Goal: Task Accomplishment & Management: Manage account settings

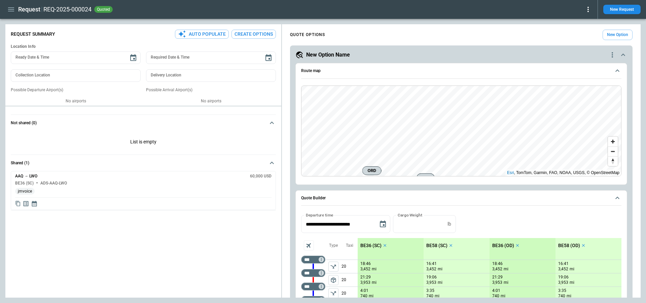
click at [8, 8] on icon "button" at bounding box center [11, 9] width 8 height 8
click at [29, 88] on li "Settings" at bounding box center [30, 90] width 50 height 11
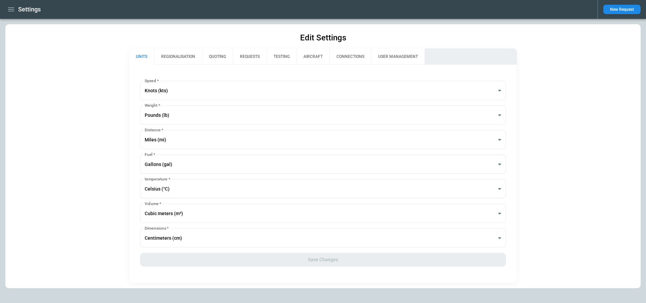
click at [256, 59] on button "REQUESTS" at bounding box center [250, 56] width 34 height 16
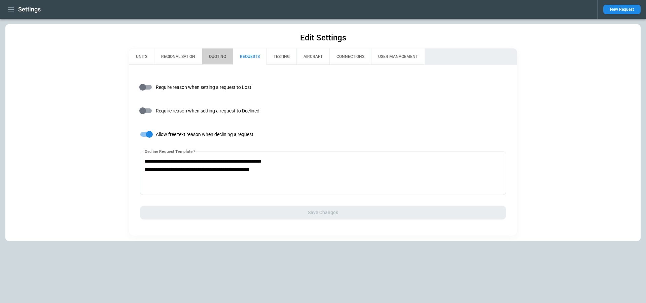
click at [210, 54] on button "QUOTING" at bounding box center [217, 56] width 31 height 16
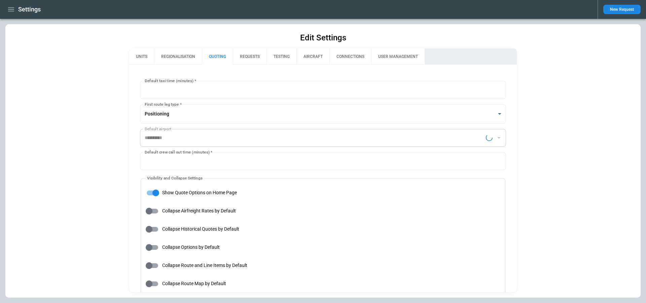
type input "**********"
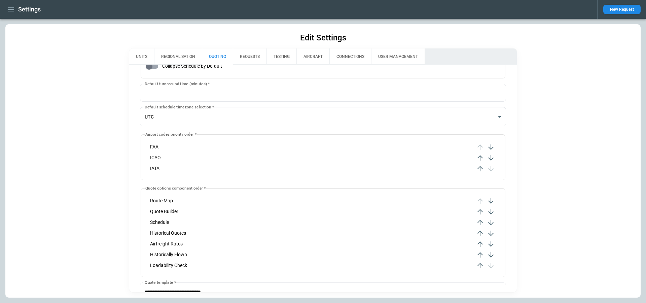
scroll to position [238, 0]
click at [396, 56] on button "USER MANAGEMENT" at bounding box center [397, 56] width 53 height 16
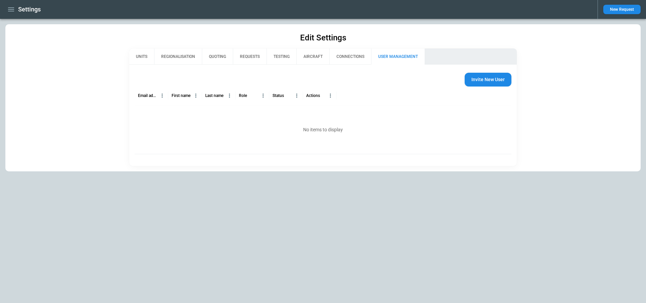
click at [338, 53] on button "CONNECTIONS" at bounding box center [350, 56] width 42 height 16
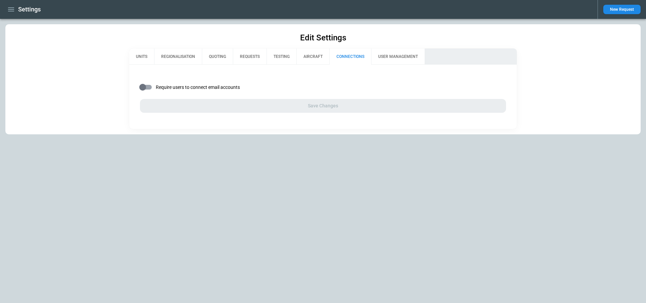
click at [308, 56] on button "AIRCRAFT" at bounding box center [312, 56] width 33 height 16
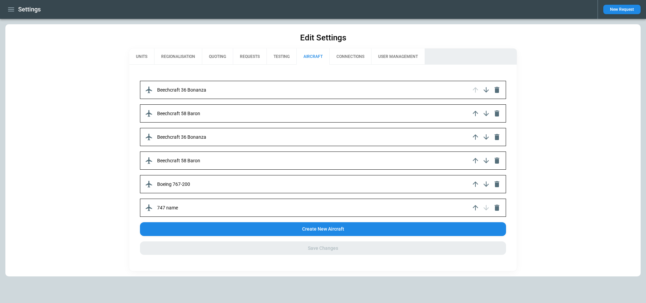
click at [282, 58] on button "TESTING" at bounding box center [281, 56] width 30 height 16
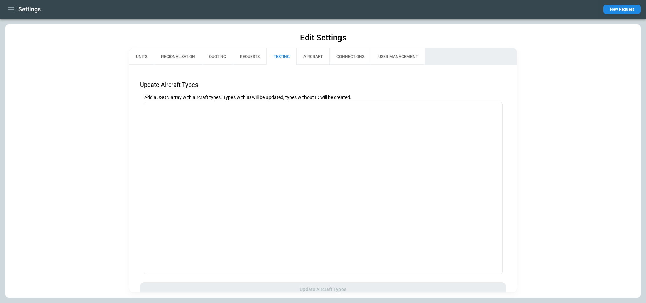
click at [249, 56] on button "REQUESTS" at bounding box center [250, 56] width 34 height 16
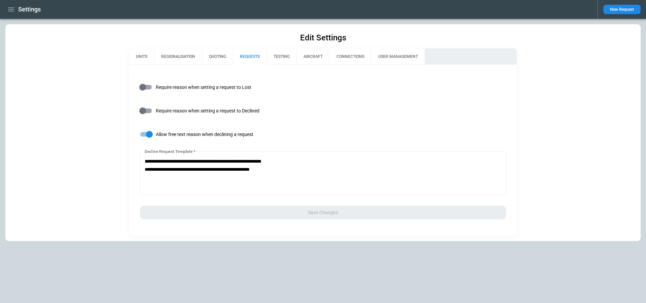
click at [214, 56] on button "QUOTING" at bounding box center [217, 56] width 31 height 16
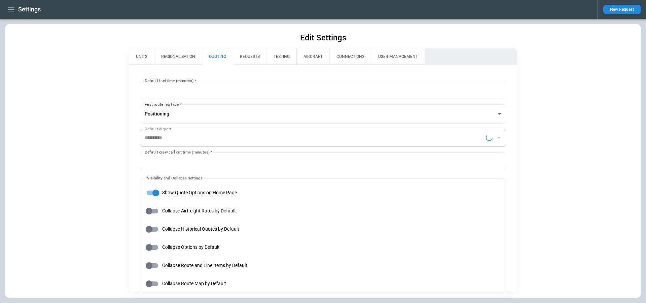
type input "**********"
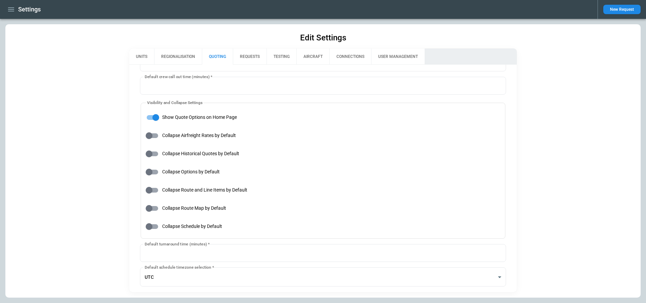
scroll to position [63, 0]
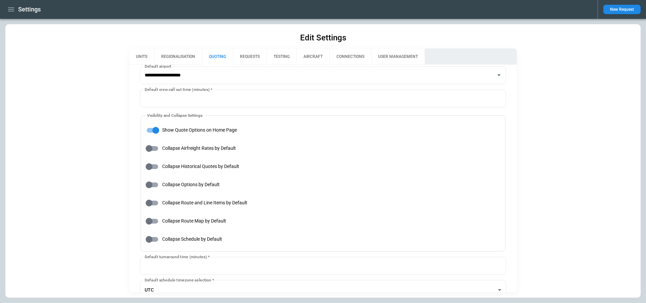
click at [10, 6] on icon "button" at bounding box center [11, 9] width 8 height 8
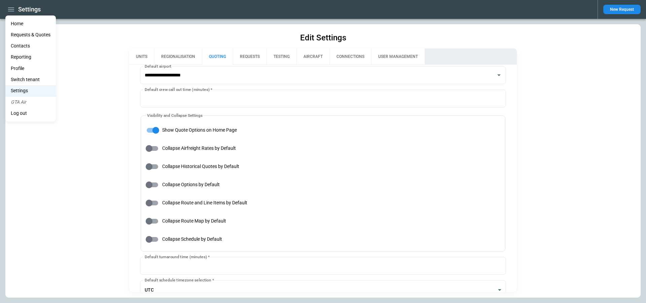
click at [19, 22] on li "Home" at bounding box center [30, 23] width 50 height 11
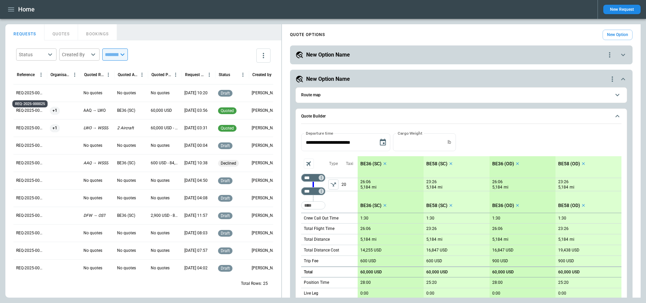
click at [37, 94] on p "REQ-2025-000025" at bounding box center [30, 93] width 28 height 6
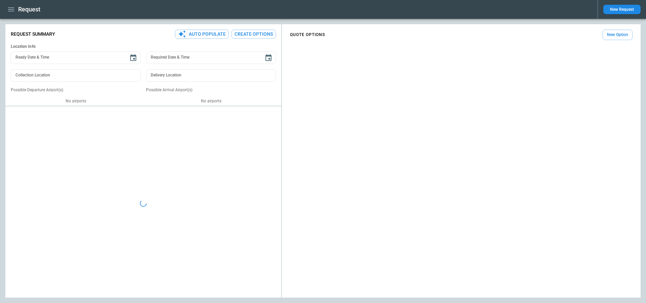
type textarea "*"
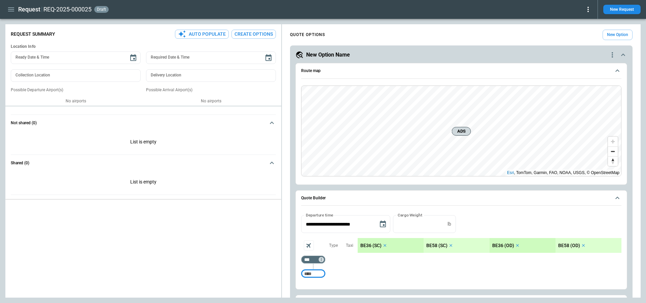
click at [191, 198] on div "**********" at bounding box center [322, 160] width 635 height 273
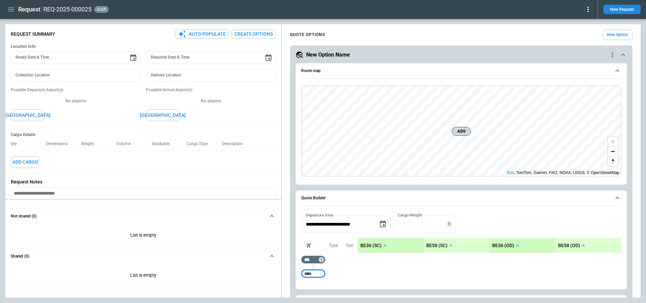
click at [29, 160] on button "Add Cargo" at bounding box center [25, 162] width 29 height 12
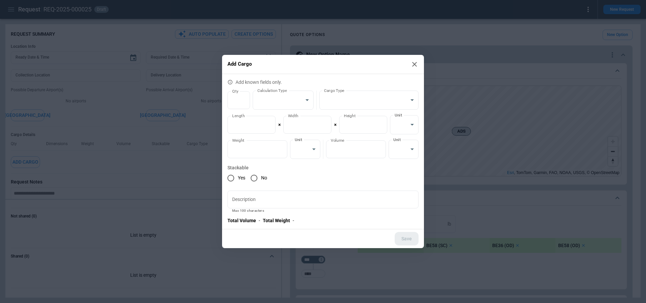
click at [412, 67] on icon at bounding box center [414, 64] width 8 height 8
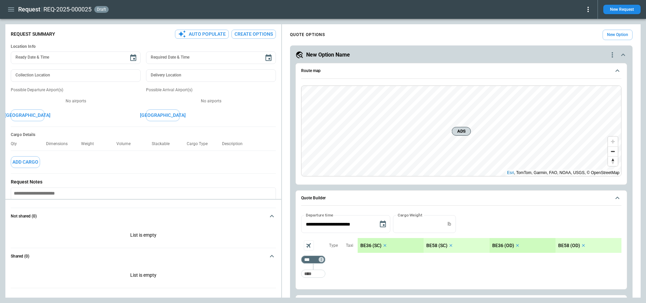
click at [10, 12] on icon "button" at bounding box center [11, 9] width 8 height 8
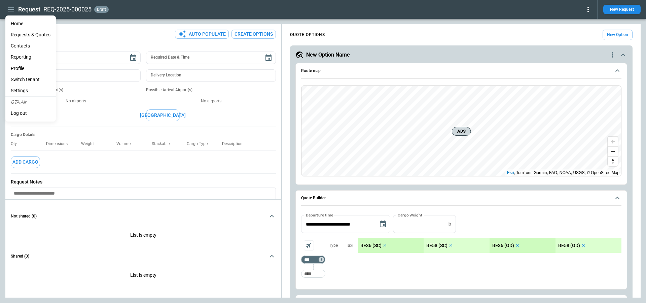
click at [32, 89] on li "Settings" at bounding box center [30, 90] width 50 height 11
click at [73, 157] on div at bounding box center [323, 151] width 646 height 303
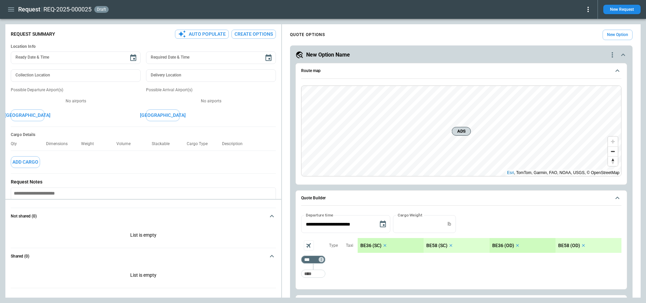
scroll to position [4, 0]
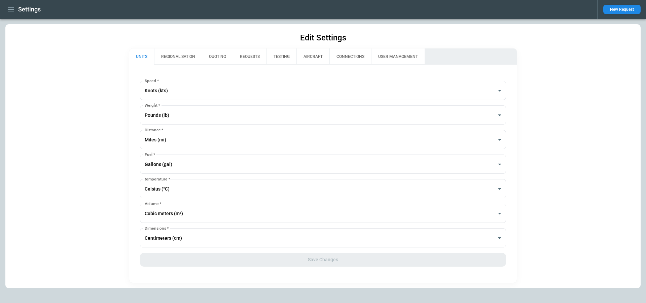
click at [250, 55] on button "REQUESTS" at bounding box center [250, 56] width 34 height 16
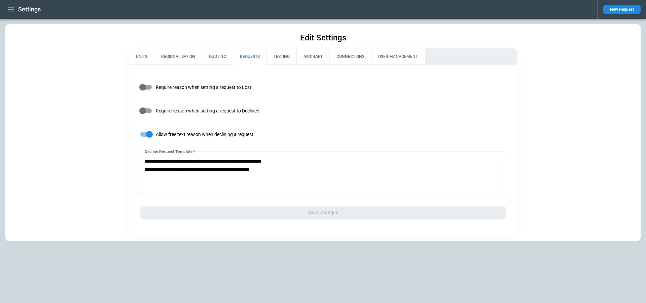
drag, startPoint x: 145, startPoint y: 152, endPoint x: 190, endPoint y: 152, distance: 45.1
click at [190, 152] on label "Decline Request Template   *" at bounding box center [170, 151] width 50 height 6
click at [190, 157] on textarea "**********" at bounding box center [323, 173] width 356 height 32
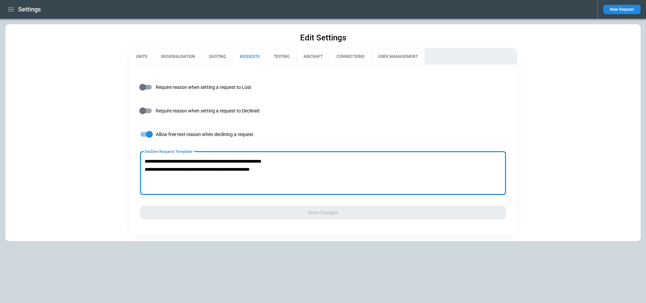
click at [225, 55] on button "QUOTING" at bounding box center [217, 56] width 31 height 16
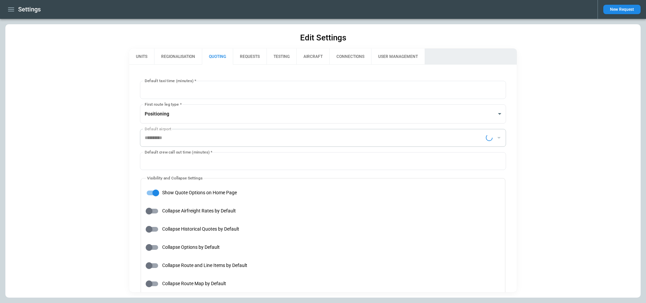
type input "**********"
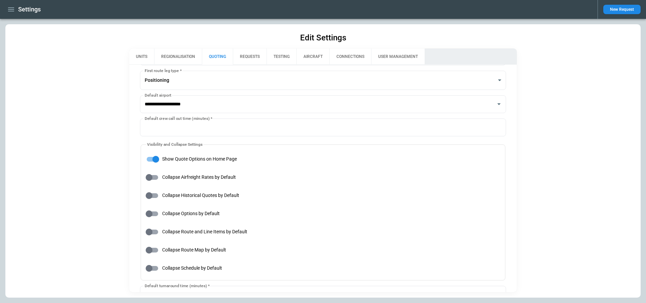
scroll to position [32, 0]
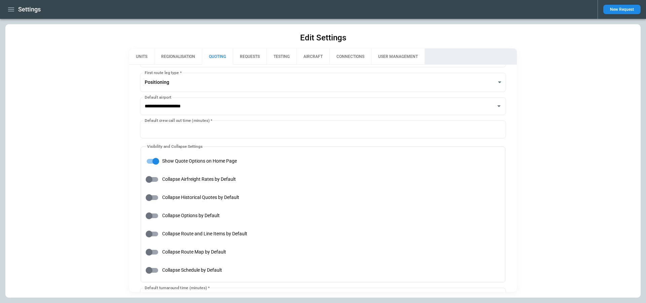
click at [286, 53] on button "TESTING" at bounding box center [281, 56] width 30 height 16
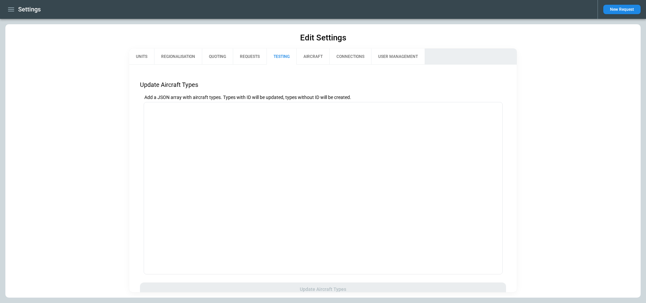
click at [310, 54] on button "AIRCRAFT" at bounding box center [312, 56] width 33 height 16
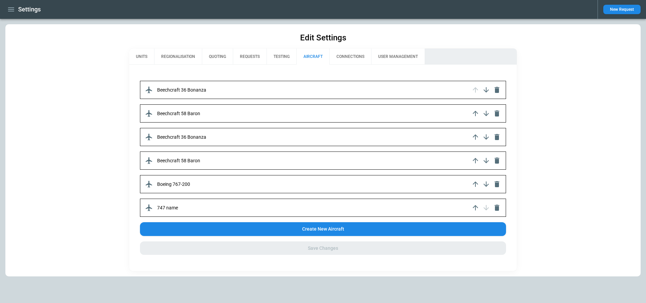
click at [205, 55] on button "QUOTING" at bounding box center [217, 56] width 31 height 16
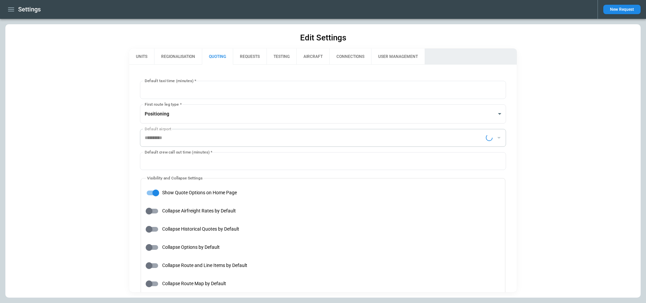
type input "**********"
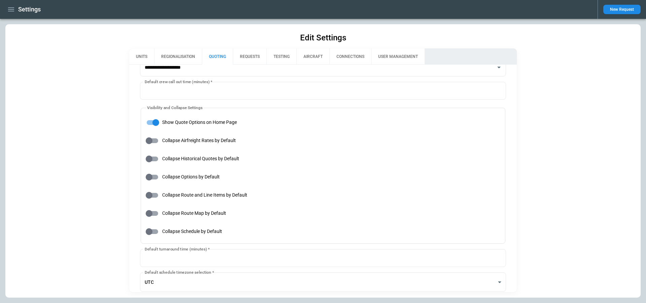
scroll to position [0, 0]
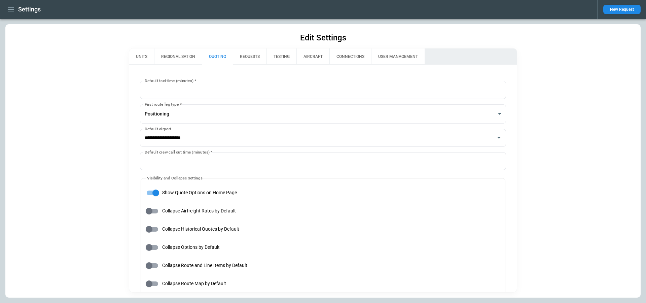
click at [257, 61] on button "REQUESTS" at bounding box center [250, 56] width 34 height 16
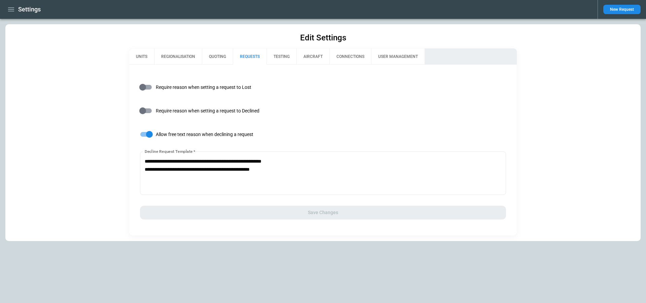
click at [195, 55] on button "REGIONALISATION" at bounding box center [178, 56] width 48 height 16
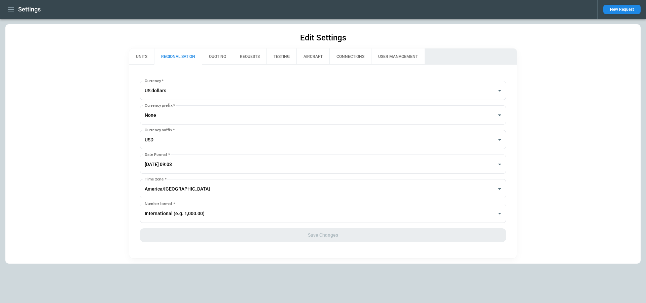
click at [147, 59] on button "UNITS" at bounding box center [141, 56] width 25 height 16
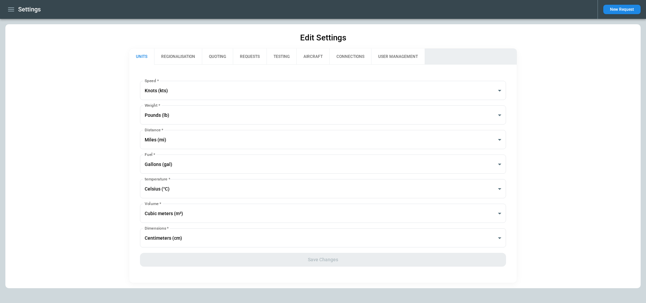
click at [186, 57] on button "REGIONALISATION" at bounding box center [178, 56] width 48 height 16
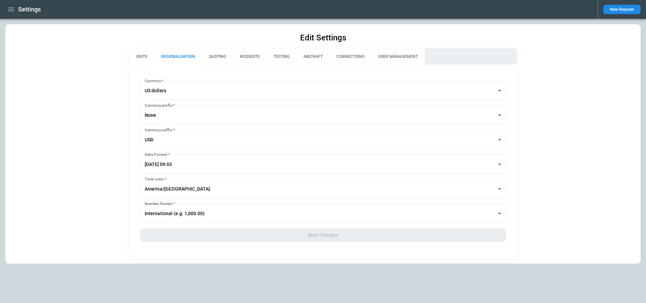
click at [226, 58] on button "QUOTING" at bounding box center [217, 56] width 31 height 16
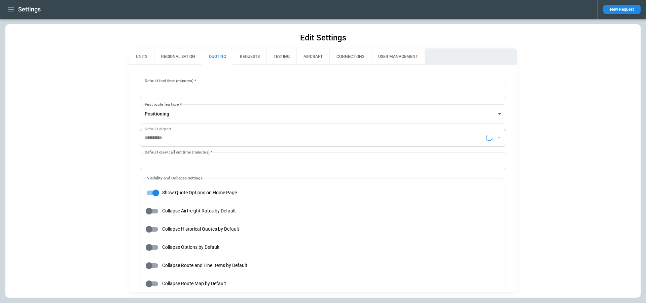
type input "**********"
click at [258, 60] on button "REQUESTS" at bounding box center [250, 56] width 34 height 16
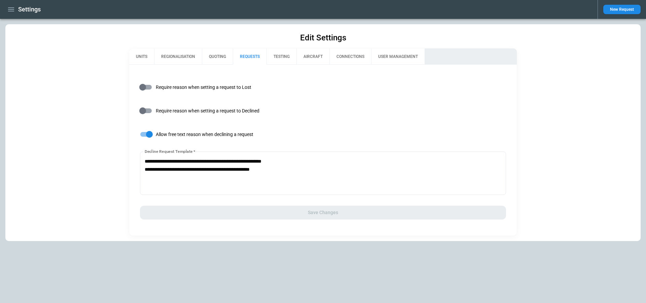
click at [291, 59] on button "TESTING" at bounding box center [281, 56] width 30 height 16
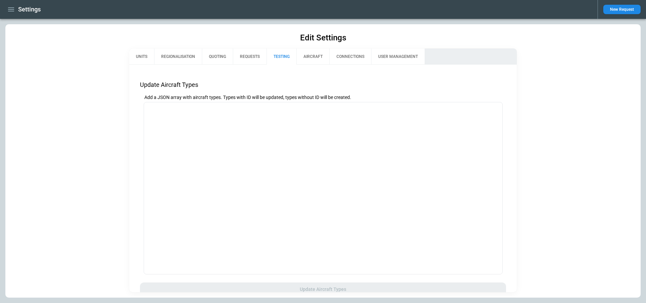
click at [313, 57] on button "AIRCRAFT" at bounding box center [312, 56] width 33 height 16
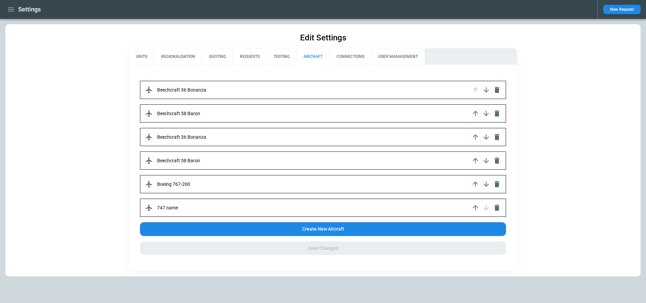
click at [241, 55] on button "REQUESTS" at bounding box center [250, 56] width 34 height 16
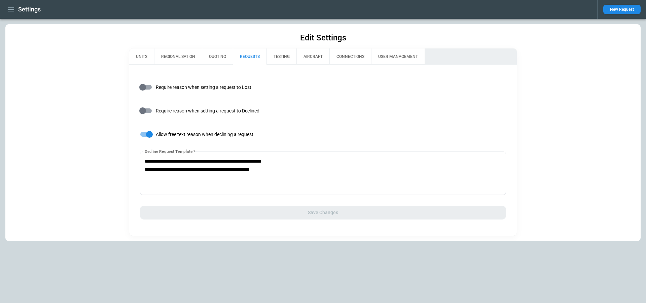
click at [373, 58] on button "USER MANAGEMENT" at bounding box center [397, 56] width 53 height 16
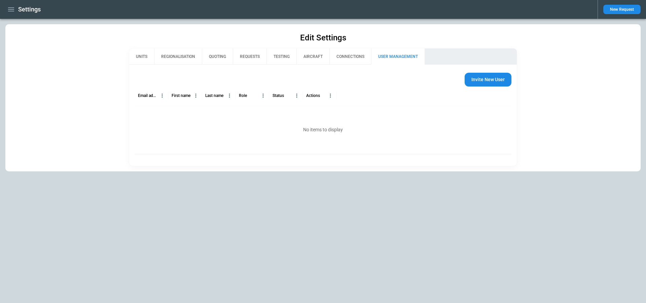
click at [314, 61] on button "AIRCRAFT" at bounding box center [312, 56] width 33 height 16
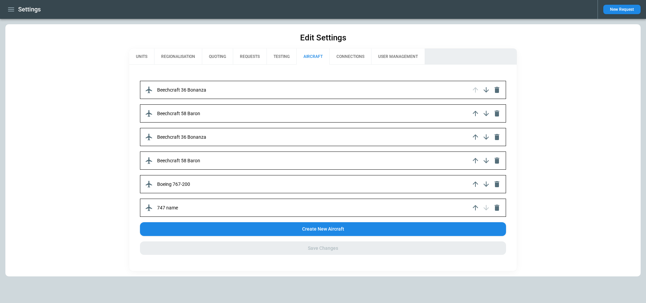
click at [222, 58] on button "QUOTING" at bounding box center [217, 56] width 31 height 16
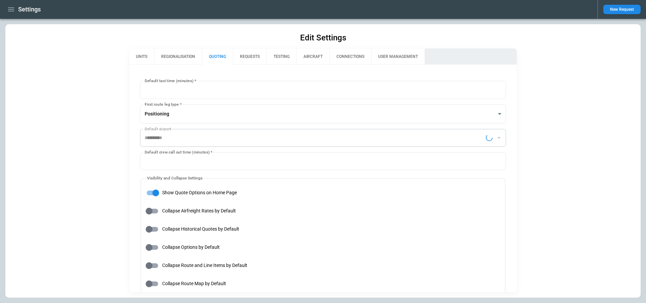
click at [250, 59] on button "REQUESTS" at bounding box center [250, 56] width 34 height 16
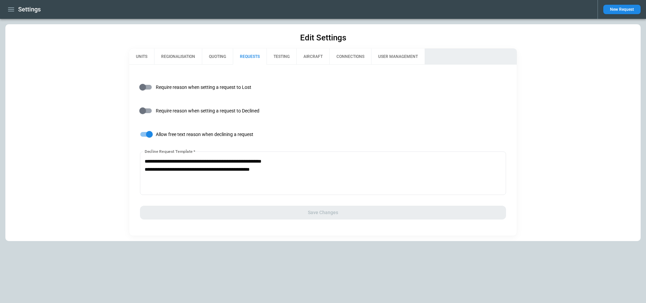
click at [216, 58] on button "QUOTING" at bounding box center [217, 56] width 31 height 16
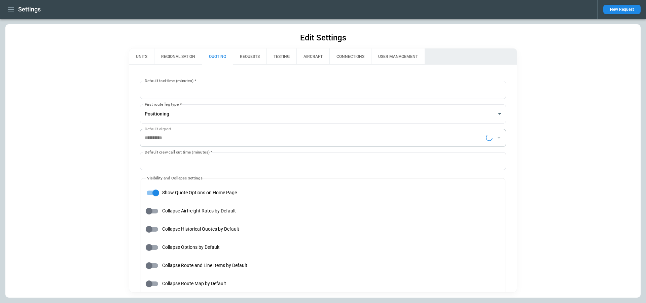
type input "**********"
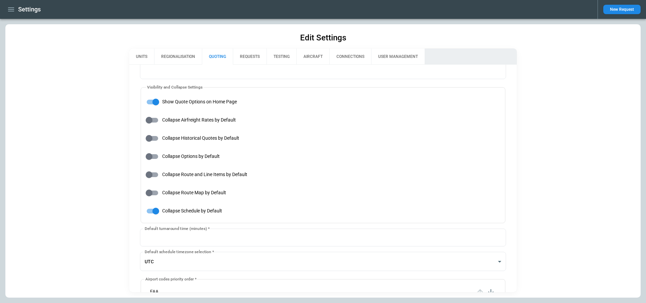
click at [252, 62] on button "REQUESTS" at bounding box center [250, 56] width 34 height 16
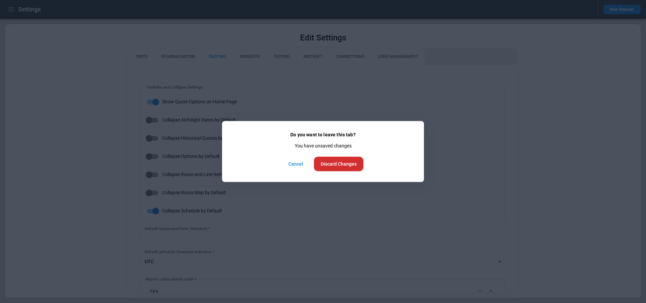
click at [292, 163] on button "Cancel" at bounding box center [296, 164] width 26 height 14
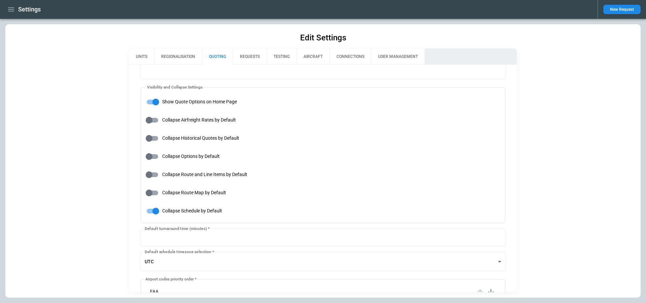
click at [9, 9] on icon "button" at bounding box center [11, 9] width 6 height 4
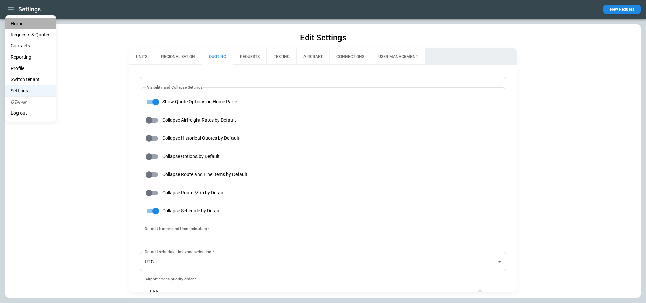
click at [15, 24] on li "Home" at bounding box center [30, 23] width 50 height 11
click at [21, 24] on li "Home" at bounding box center [30, 23] width 50 height 11
